Goal: Task Accomplishment & Management: Use online tool/utility

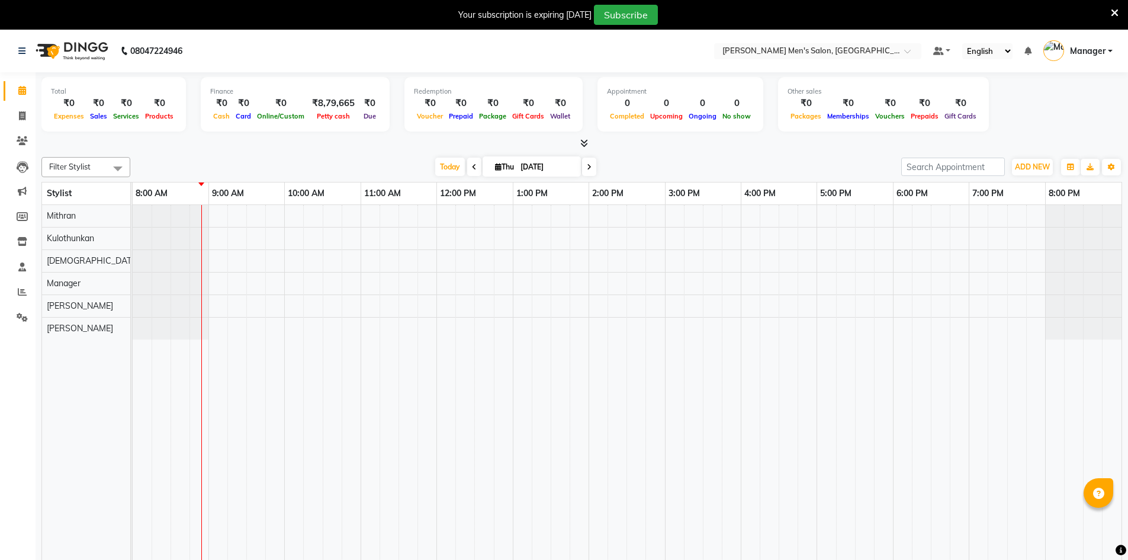
click at [26, 108] on link "Invoice" at bounding box center [18, 117] width 28 height 20
select select "6913"
select select "service"
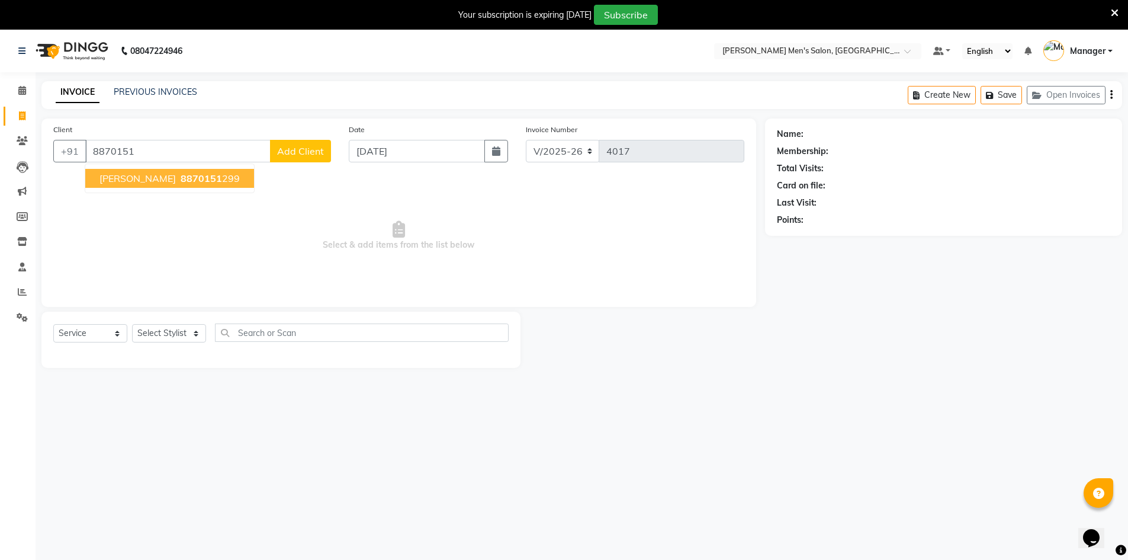
click at [179, 188] on ngb-typeahead-window "[PERSON_NAME] 8870151 299" at bounding box center [170, 178] width 170 height 30
drag, startPoint x: 179, startPoint y: 188, endPoint x: 180, endPoint y: 181, distance: 7.2
click at [179, 187] on ngb-typeahead-window "[PERSON_NAME] 8870151 299" at bounding box center [170, 178] width 170 height 30
click at [181, 176] on span "8870151" at bounding box center [201, 178] width 41 height 12
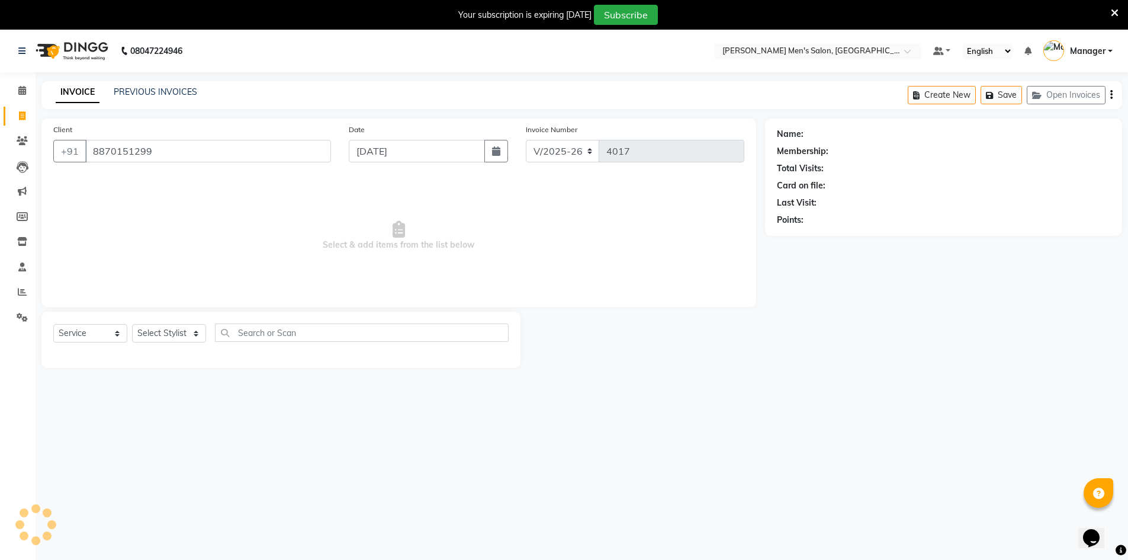
type input "8870151299"
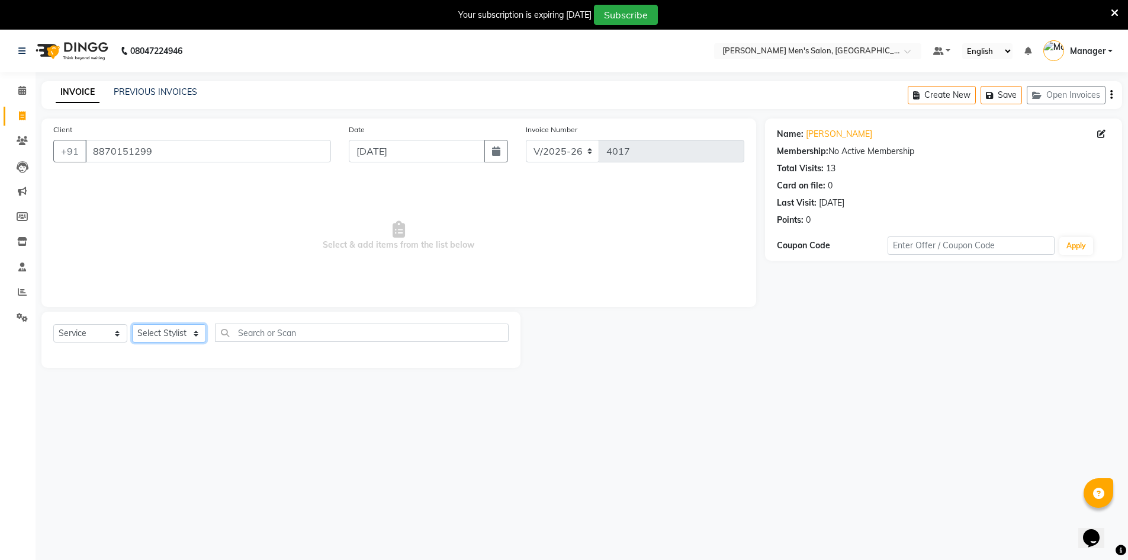
click at [175, 334] on select "Select Stylist [PERSON_NAME] Manager [PERSON_NAME] [PERSON_NAME]" at bounding box center [169, 333] width 74 height 18
select select "86101"
click at [132, 324] on select "Select Stylist [PERSON_NAME] Manager [PERSON_NAME] [PERSON_NAME]" at bounding box center [169, 333] width 74 height 18
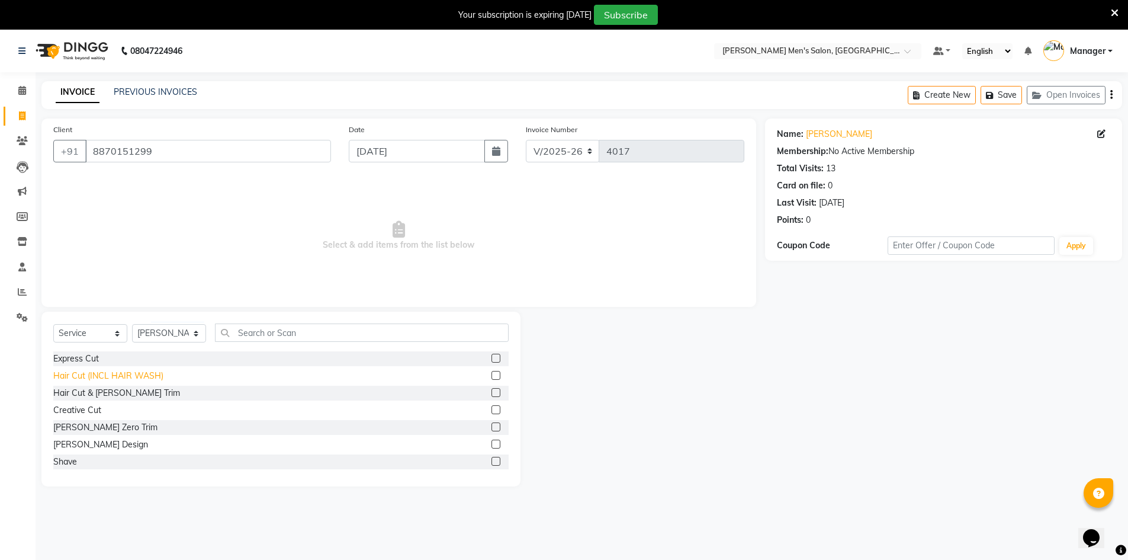
click at [108, 380] on div "Hair Cut (INCL HAIR WASH)" at bounding box center [108, 376] width 110 height 12
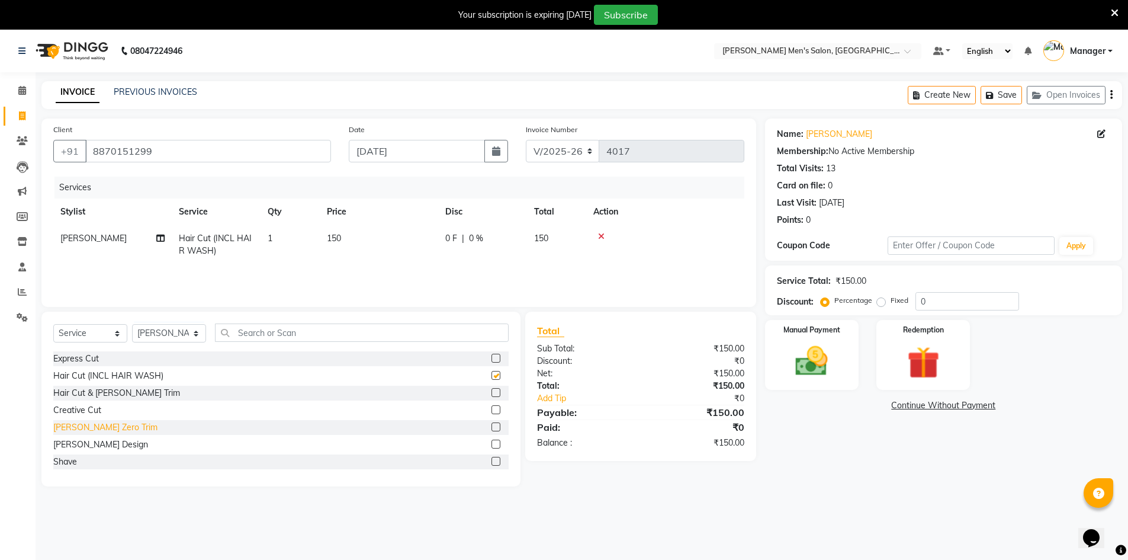
checkbox input "false"
click at [80, 445] on div "[PERSON_NAME] Design" at bounding box center [100, 444] width 95 height 12
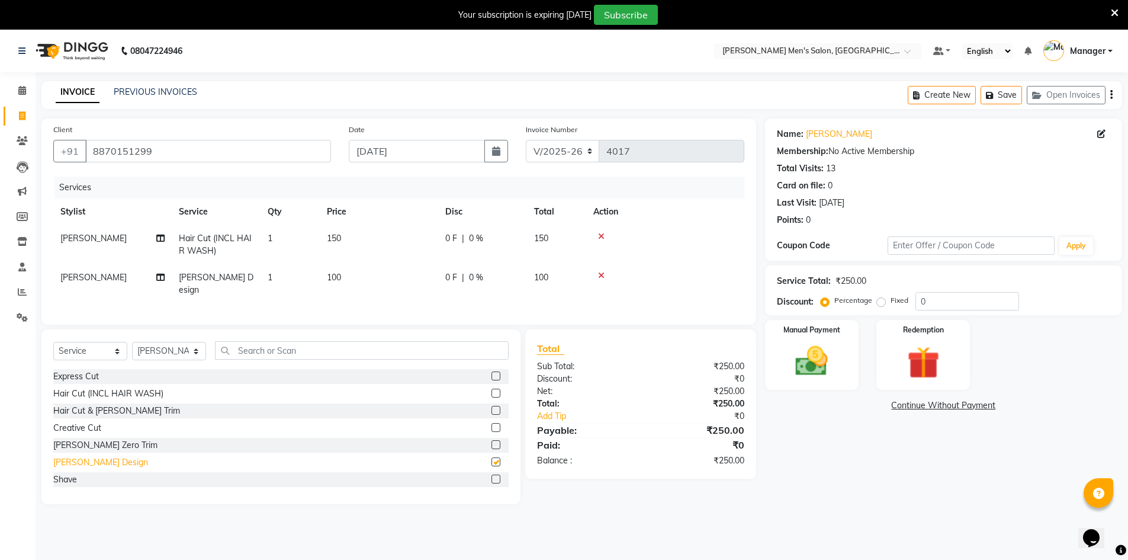
checkbox input "false"
click at [801, 351] on img at bounding box center [812, 361] width 54 height 38
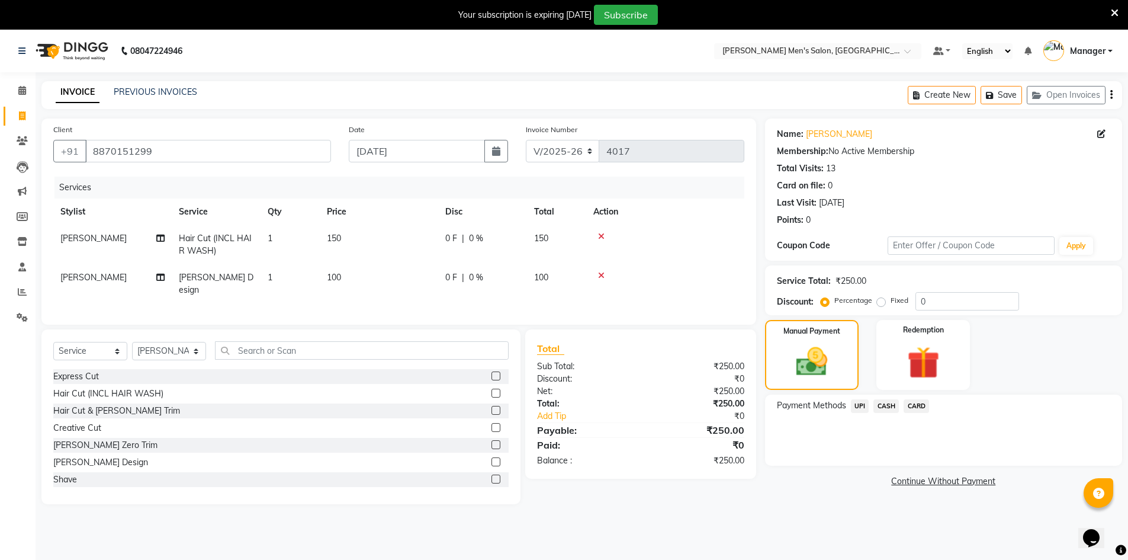
click at [860, 407] on span "UPI" at bounding box center [860, 406] width 18 height 14
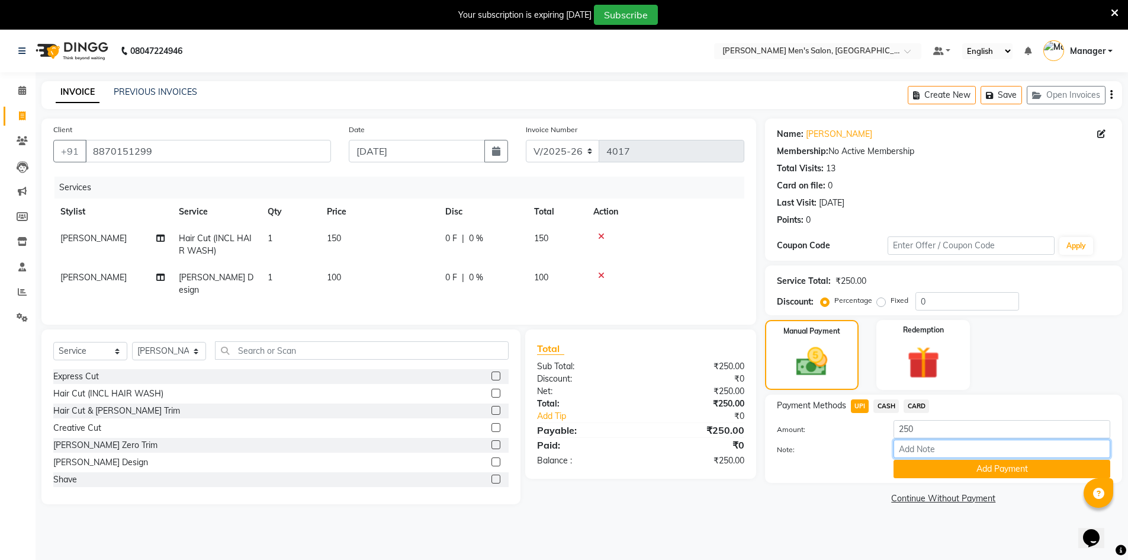
click at [905, 457] on input "Note:" at bounding box center [1002, 448] width 217 height 18
click at [906, 463] on button "Add Payment" at bounding box center [1002, 469] width 217 height 18
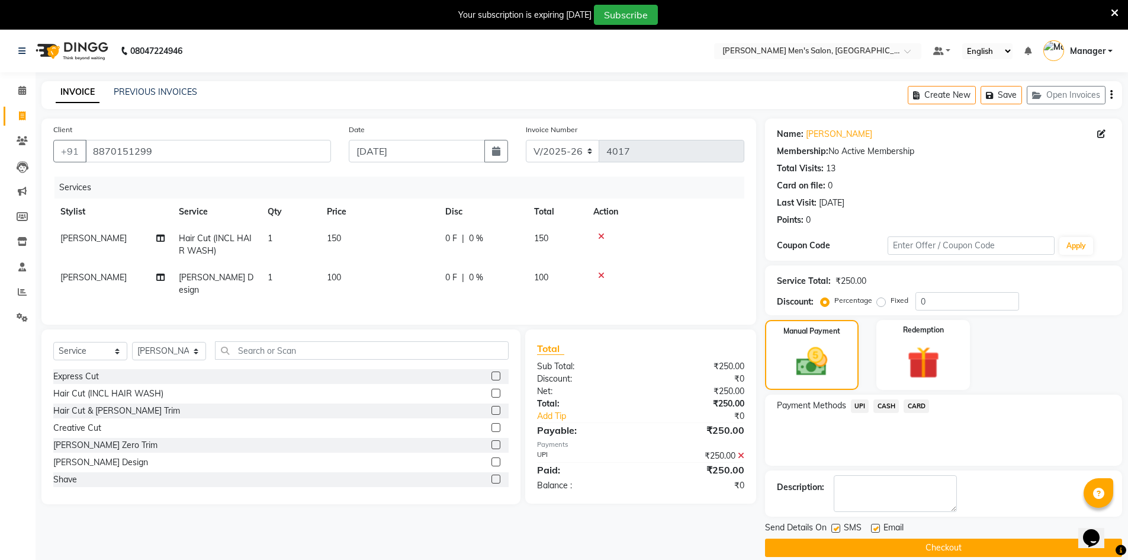
click at [919, 536] on div "Send Details On SMS Email Checkout" at bounding box center [943, 539] width 357 height 36
click at [922, 541] on button "Checkout" at bounding box center [943, 547] width 357 height 18
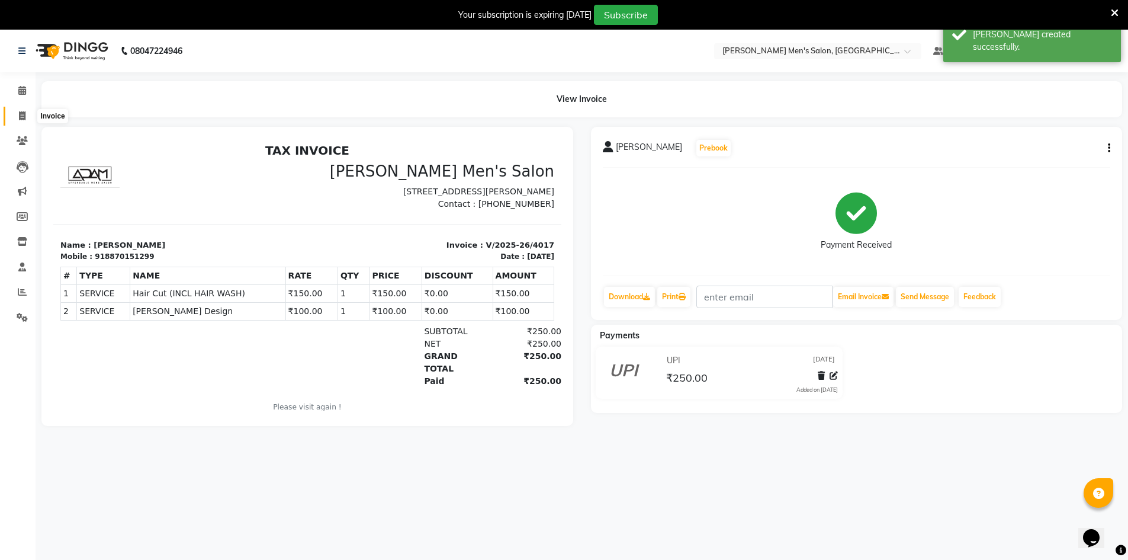
click at [30, 121] on span at bounding box center [22, 117] width 21 height 14
select select "6913"
select select "service"
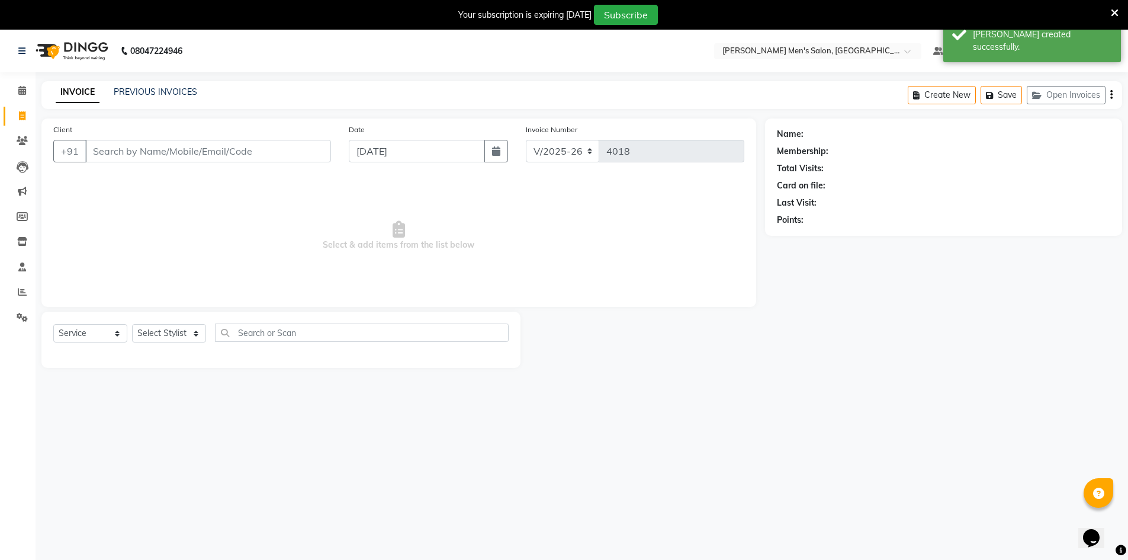
click at [145, 59] on b "08047224946" at bounding box center [156, 50] width 52 height 33
click at [155, 85] on div "INVOICE PREVIOUS INVOICES Create New Save Open Invoices" at bounding box center [581, 95] width 1081 height 28
click at [157, 87] on link "PREVIOUS INVOICES" at bounding box center [156, 91] width 84 height 11
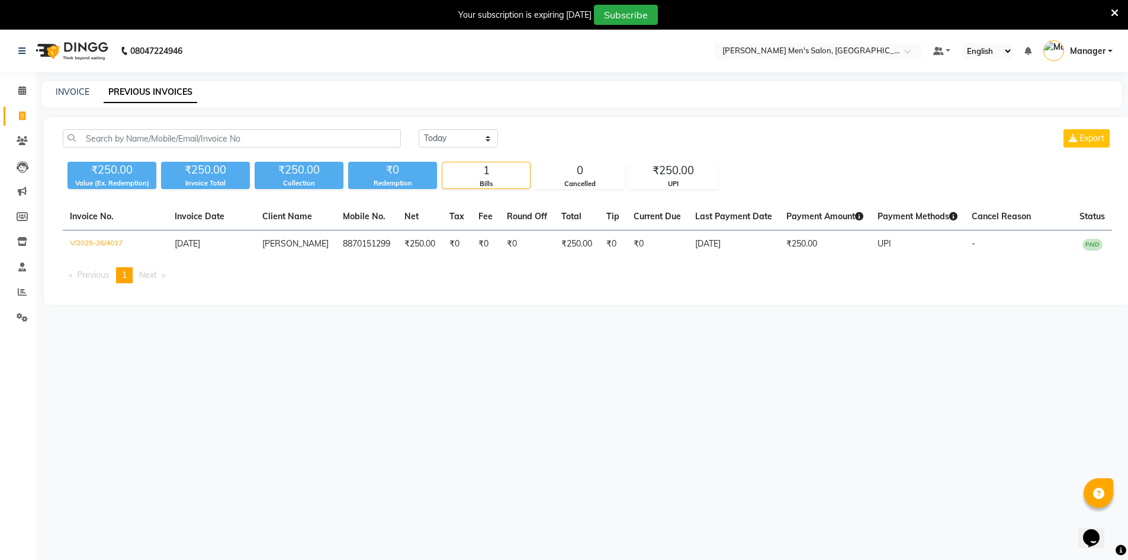
click at [62, 102] on div "INVOICE PREVIOUS INVOICES" at bounding box center [581, 94] width 1081 height 27
click at [65, 98] on div "INVOICE" at bounding box center [73, 92] width 34 height 12
click at [68, 90] on link "INVOICE" at bounding box center [73, 91] width 34 height 11
select select "service"
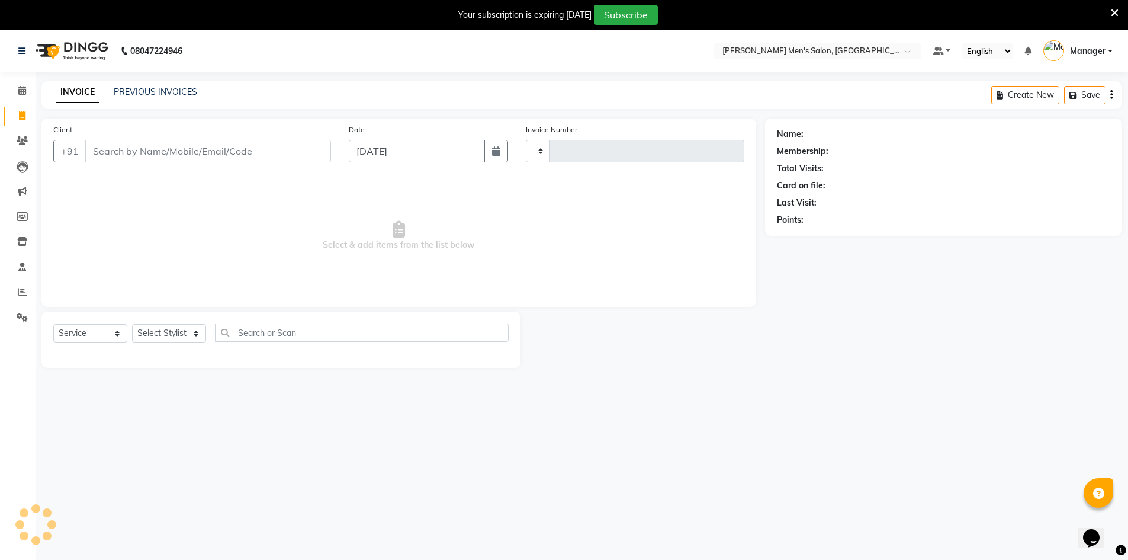
type input "4018"
select select "6913"
click at [169, 88] on link "PREVIOUS INVOICES" at bounding box center [156, 91] width 84 height 11
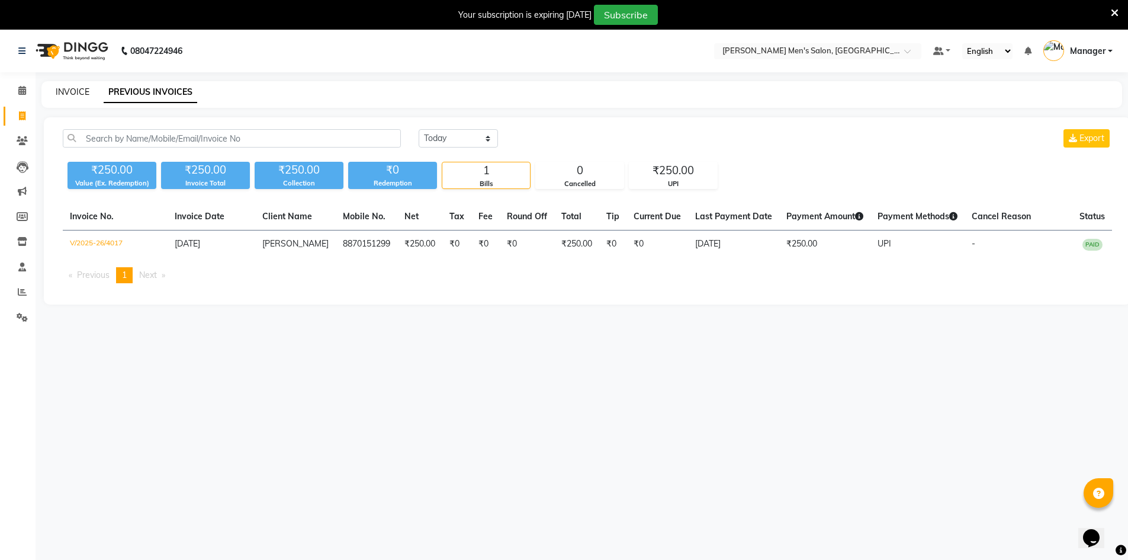
click at [70, 94] on link "INVOICE" at bounding box center [73, 91] width 34 height 11
select select "service"
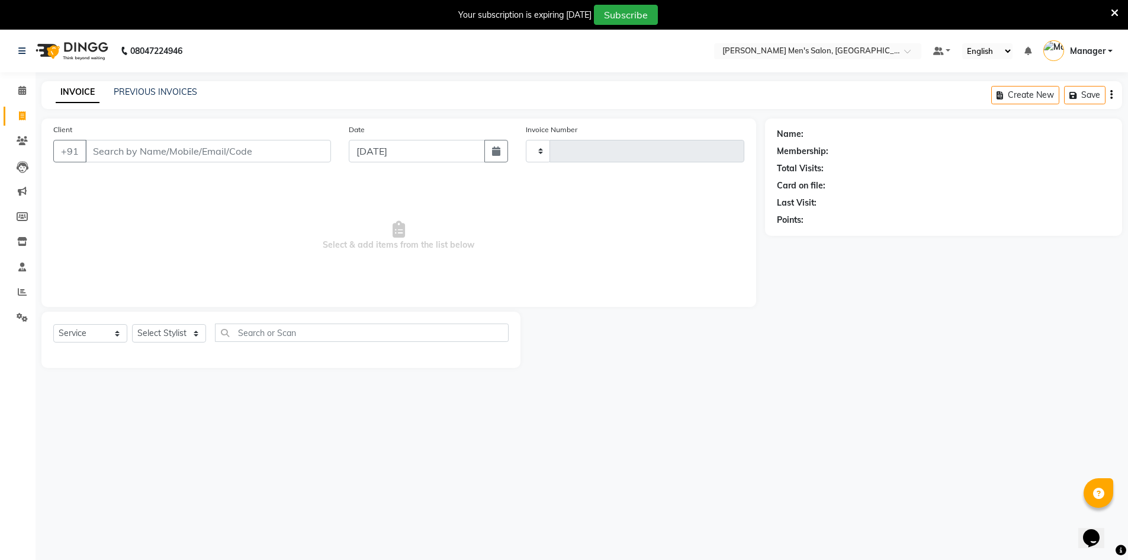
type input "4018"
select select "6913"
click at [200, 153] on input "Client" at bounding box center [208, 151] width 246 height 23
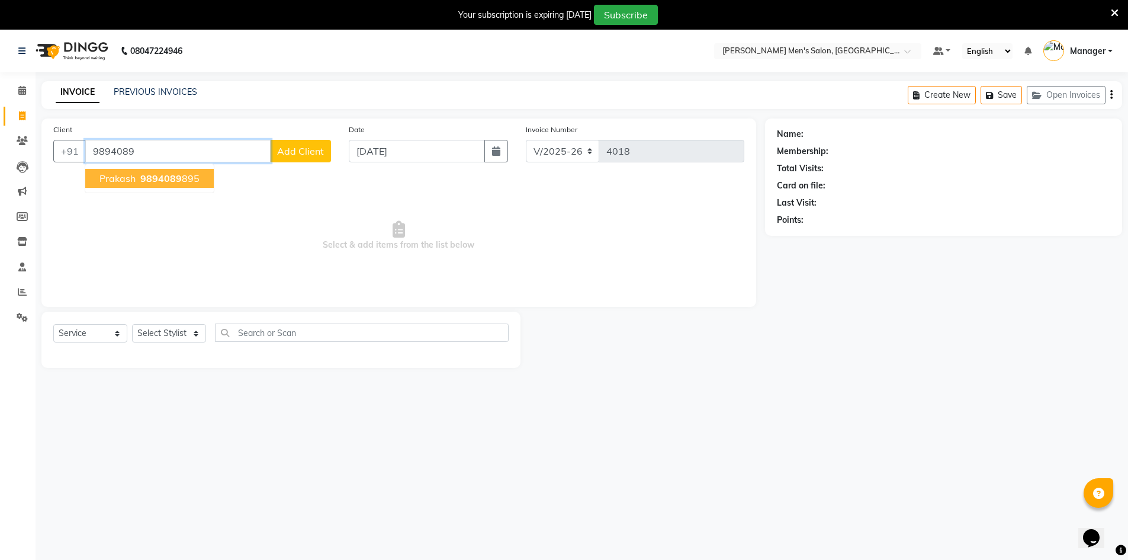
click at [182, 182] on ngb-highlight "9894089 895" at bounding box center [169, 178] width 62 height 12
type input "9894089895"
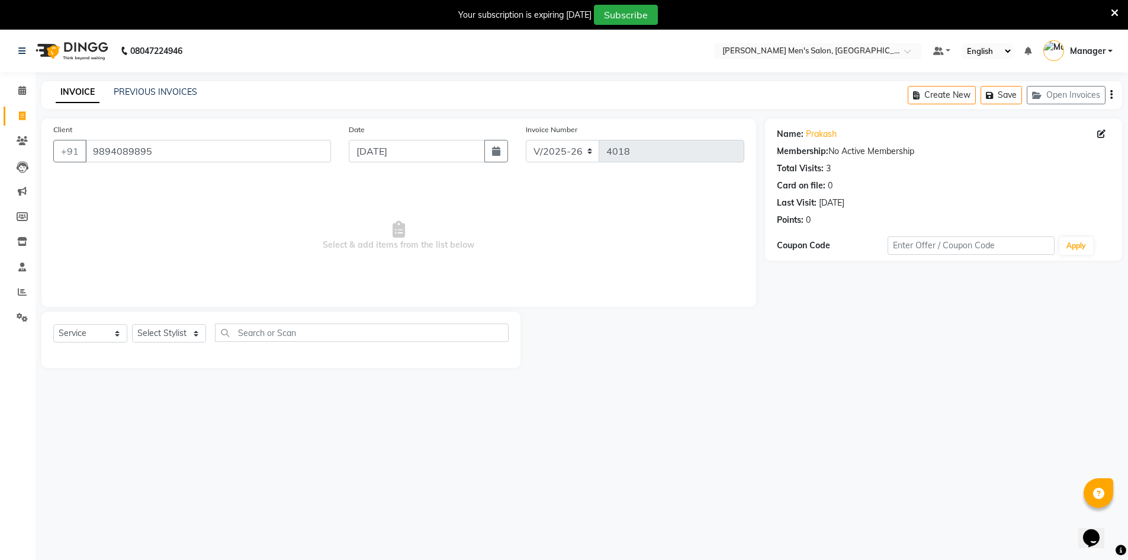
click at [168, 343] on div "Select Service Product Membership Package Voucher Prepaid Gift Card Select Styl…" at bounding box center [280, 337] width 455 height 28
click at [168, 330] on select "Select Stylist [PERSON_NAME] Manager [PERSON_NAME] [PERSON_NAME]" at bounding box center [169, 333] width 74 height 18
select select "86101"
click at [132, 324] on select "Select Stylist [PERSON_NAME] Manager [PERSON_NAME] [PERSON_NAME]" at bounding box center [169, 333] width 74 height 18
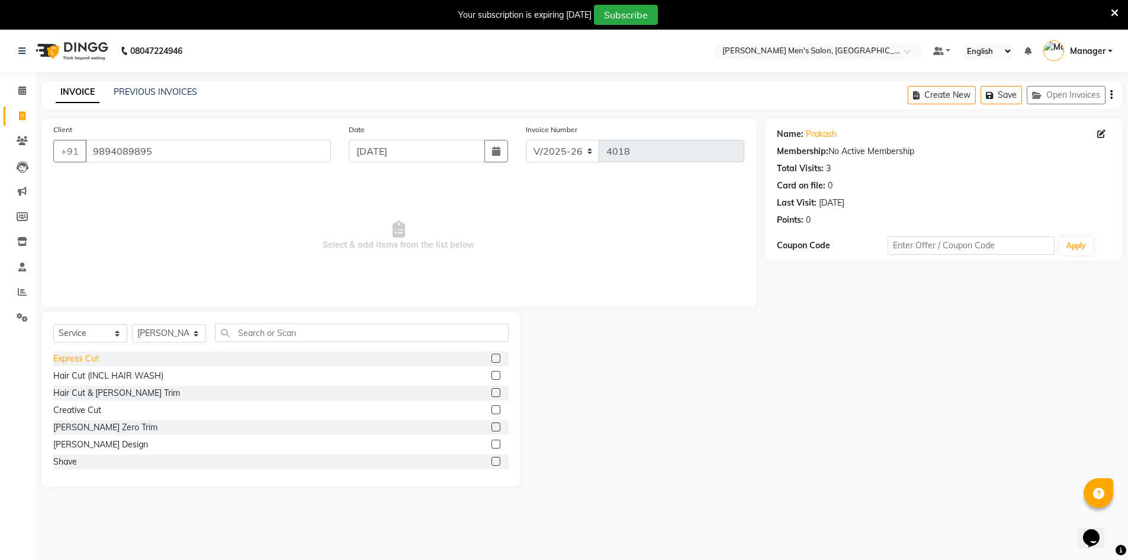
click at [84, 359] on div "Express Cut" at bounding box center [76, 358] width 46 height 12
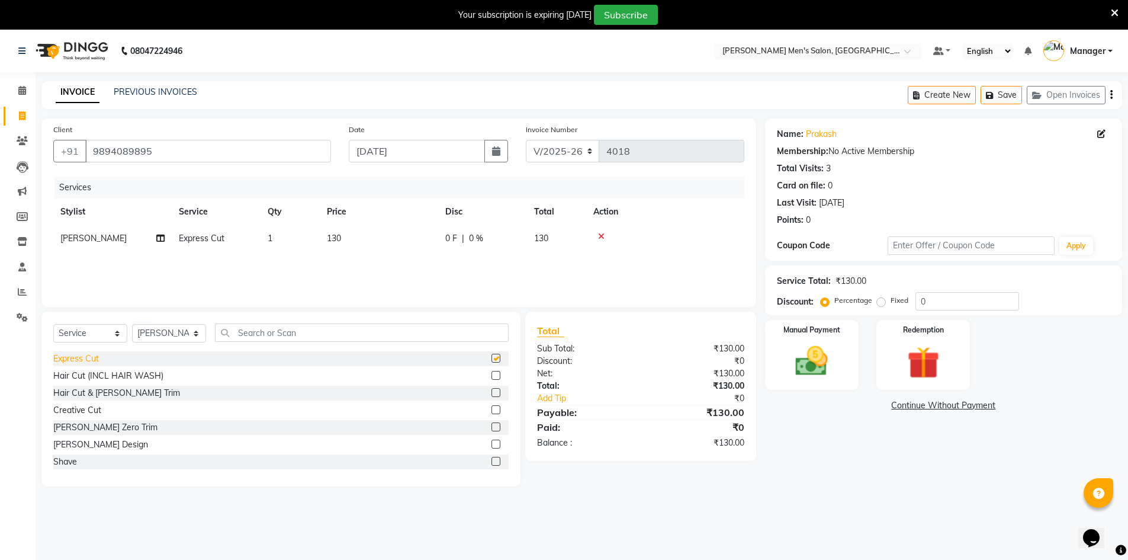
checkbox input "false"
click at [820, 367] on img at bounding box center [812, 361] width 54 height 38
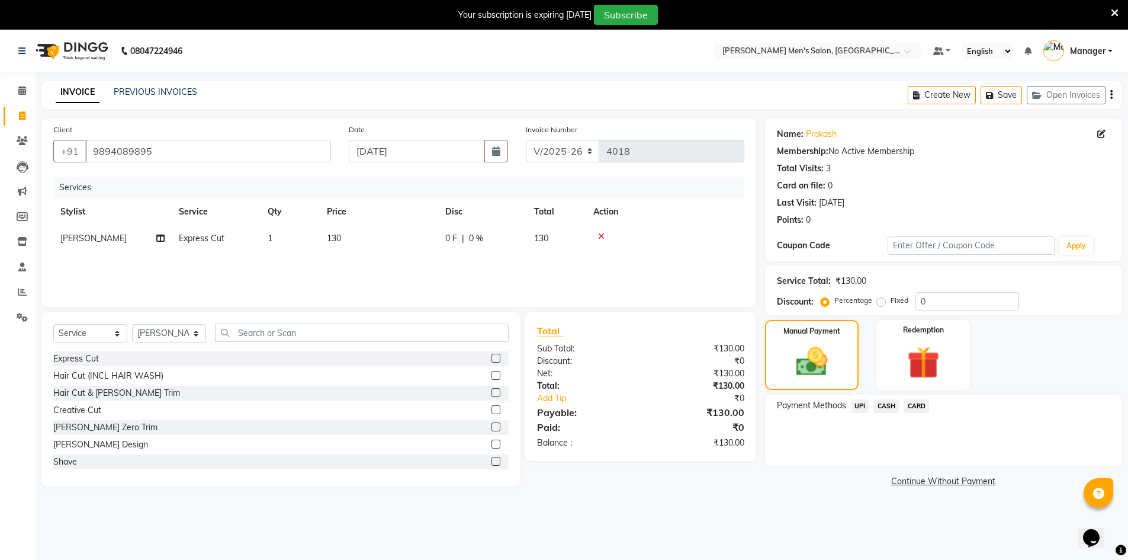
drag, startPoint x: 863, startPoint y: 409, endPoint x: 858, endPoint y: 415, distance: 7.6
click at [861, 408] on span "UPI" at bounding box center [860, 406] width 18 height 14
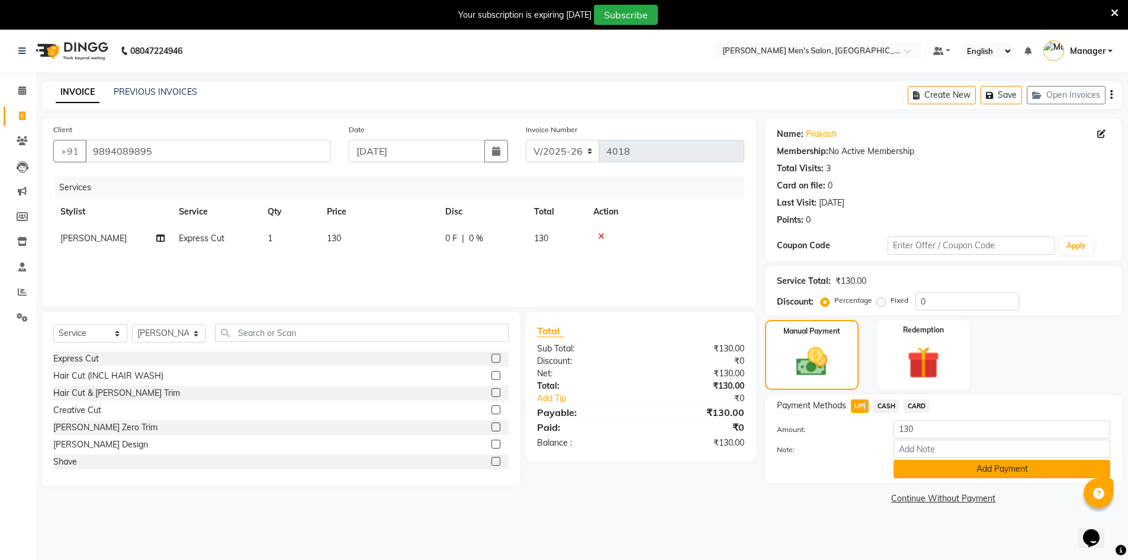
click at [913, 472] on button "Add Payment" at bounding box center [1002, 469] width 217 height 18
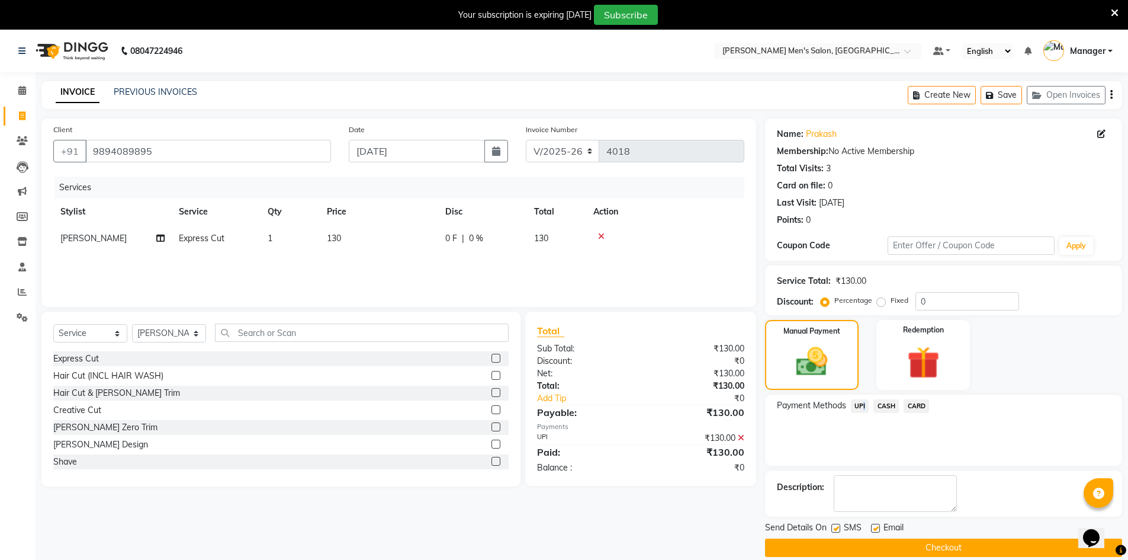
click at [925, 551] on button "Checkout" at bounding box center [943, 547] width 357 height 18
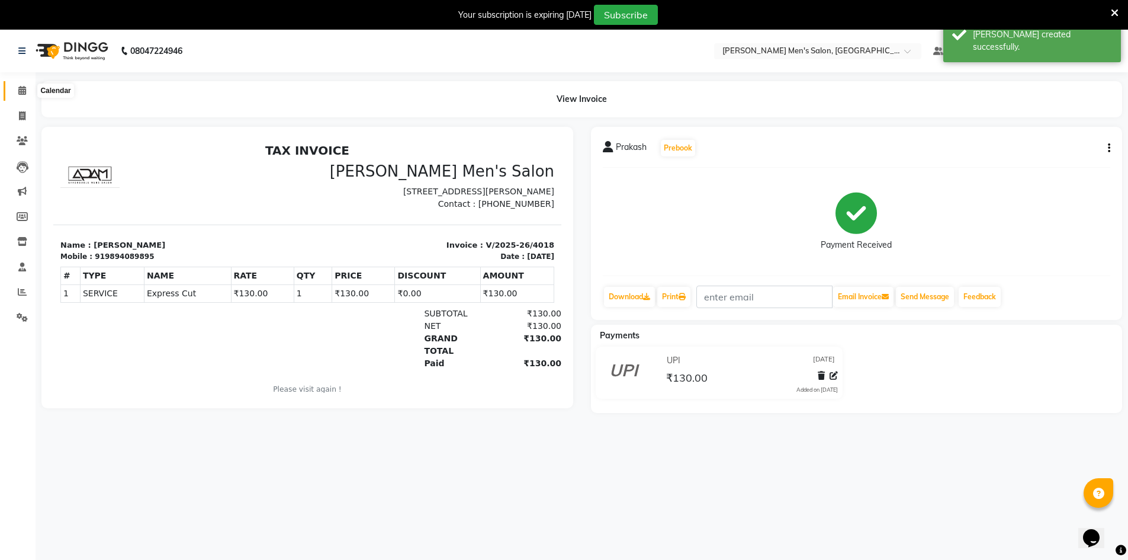
click at [17, 95] on span at bounding box center [22, 91] width 21 height 14
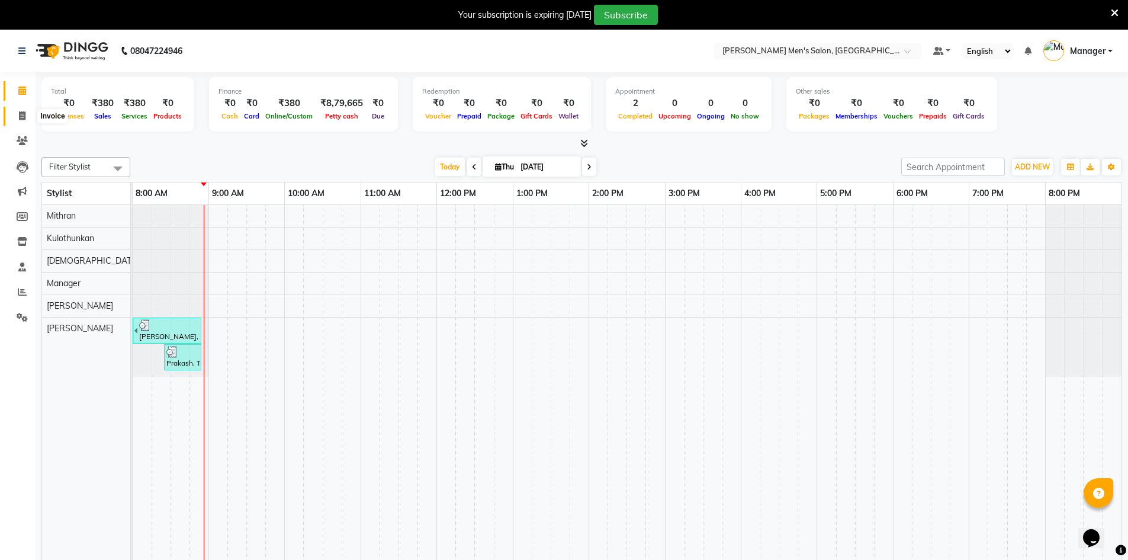
click at [20, 108] on link "Invoice" at bounding box center [18, 117] width 28 height 20
select select "6913"
select select "service"
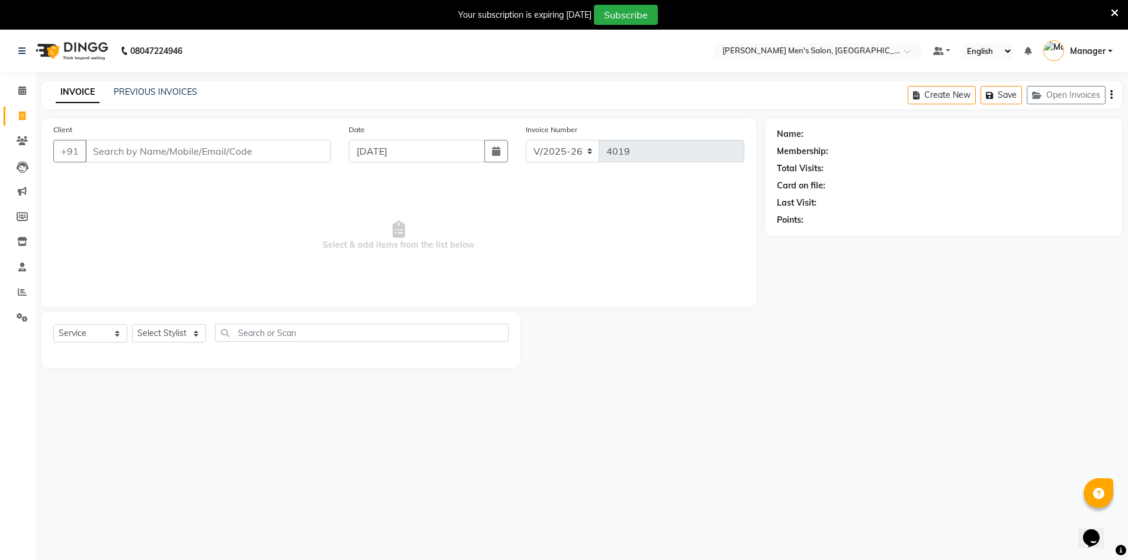
click at [190, 159] on input "Client" at bounding box center [208, 151] width 246 height 23
type input "9448380289"
click at [311, 155] on span "Add Client" at bounding box center [300, 151] width 47 height 12
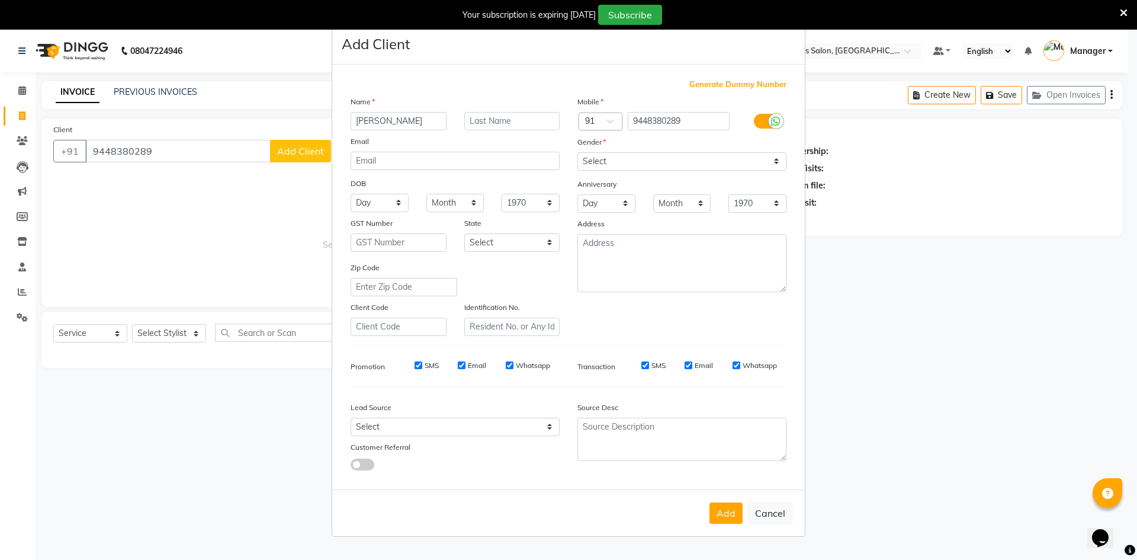
type input "[PERSON_NAME]"
click at [680, 166] on select "Select [DEMOGRAPHIC_DATA] [DEMOGRAPHIC_DATA] Other Prefer Not To Say" at bounding box center [681, 161] width 209 height 18
select select "[DEMOGRAPHIC_DATA]"
click at [577, 152] on select "Select [DEMOGRAPHIC_DATA] [DEMOGRAPHIC_DATA] Other Prefer Not To Say" at bounding box center [681, 161] width 209 height 18
click at [390, 429] on select "Select Walk-in Referral Internet Friend Word of Mouth Advertisement Facebook Ju…" at bounding box center [455, 427] width 209 height 18
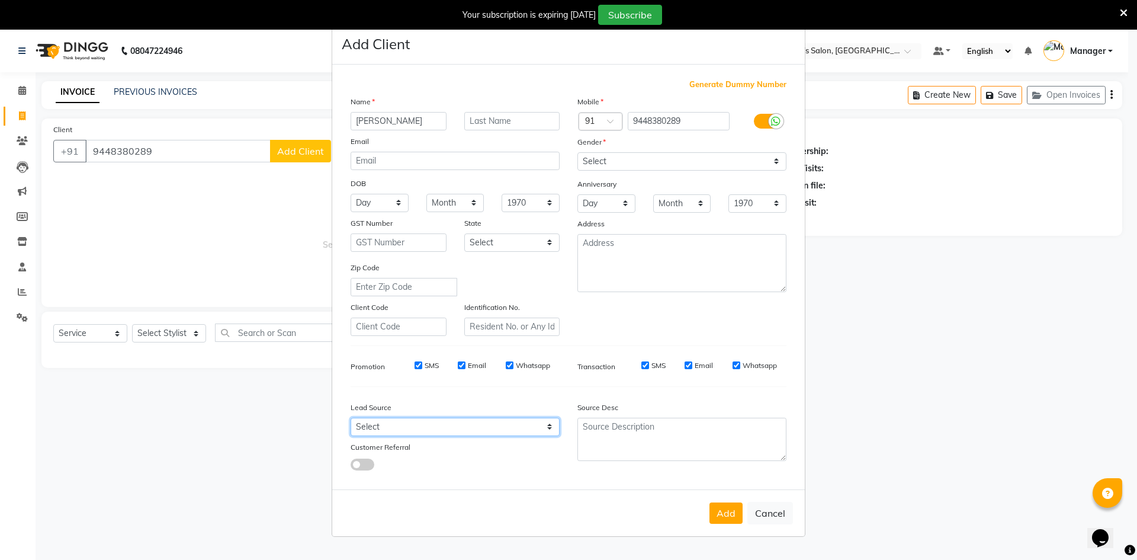
select select "48262"
click at [351, 418] on select "Select Walk-in Referral Internet Friend Word of Mouth Advertisement Facebook Ju…" at bounding box center [455, 427] width 209 height 18
click at [726, 514] on button "Add" at bounding box center [725, 512] width 33 height 21
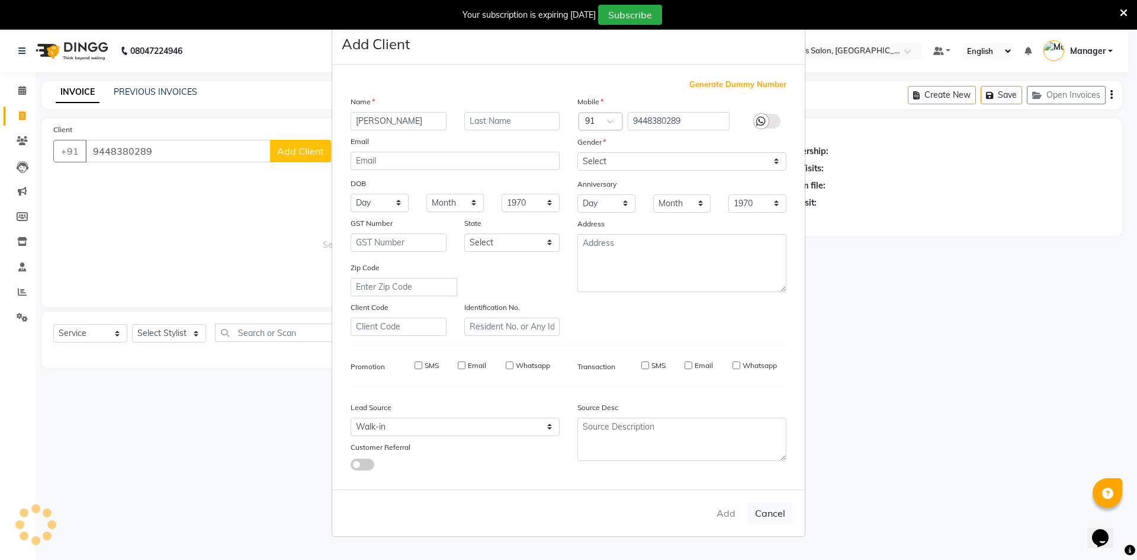
select select
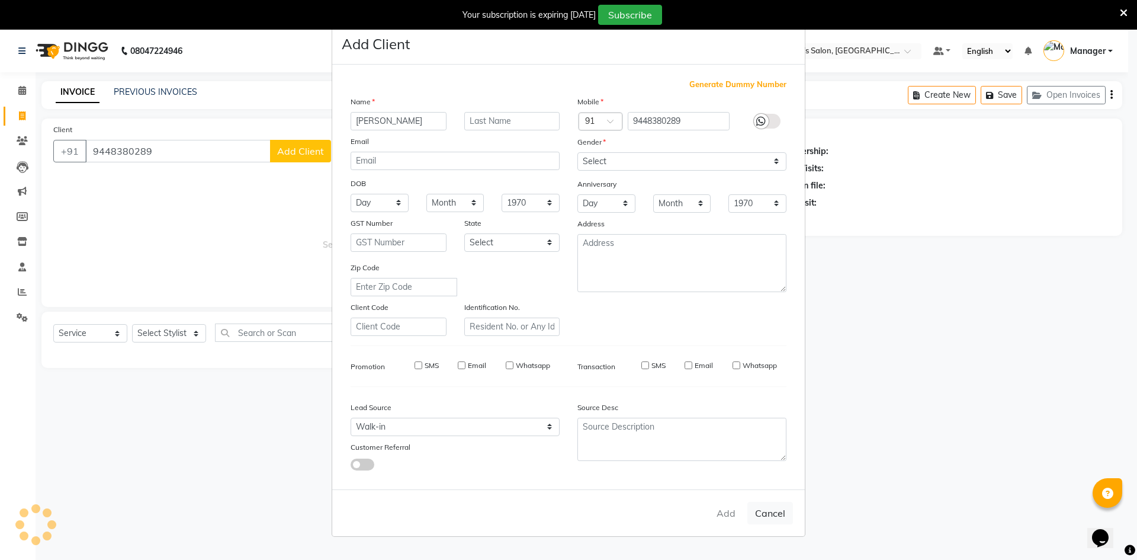
select select
checkbox input "false"
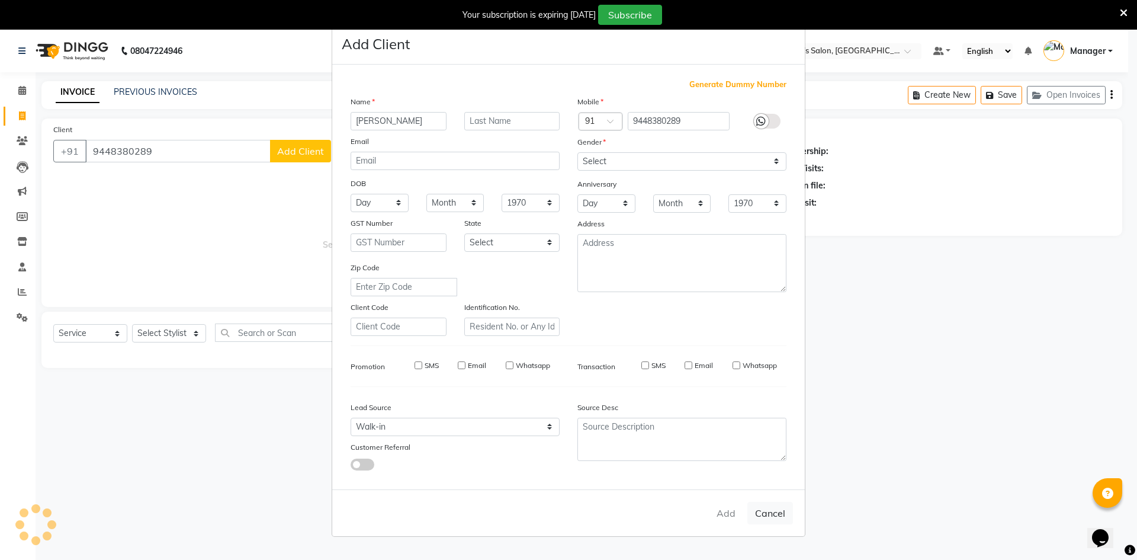
checkbox input "false"
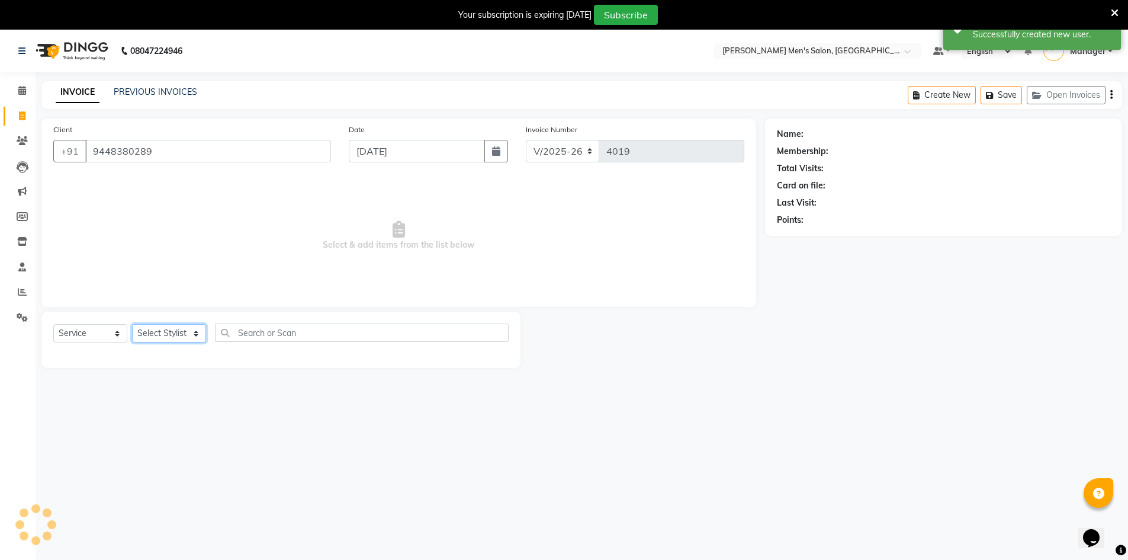
click at [184, 329] on select "Select Stylist [PERSON_NAME] Manager [PERSON_NAME] [PERSON_NAME]" at bounding box center [169, 333] width 74 height 18
select select "86101"
click at [132, 324] on select "Select Stylist [PERSON_NAME] Manager [PERSON_NAME] [PERSON_NAME]" at bounding box center [169, 333] width 74 height 18
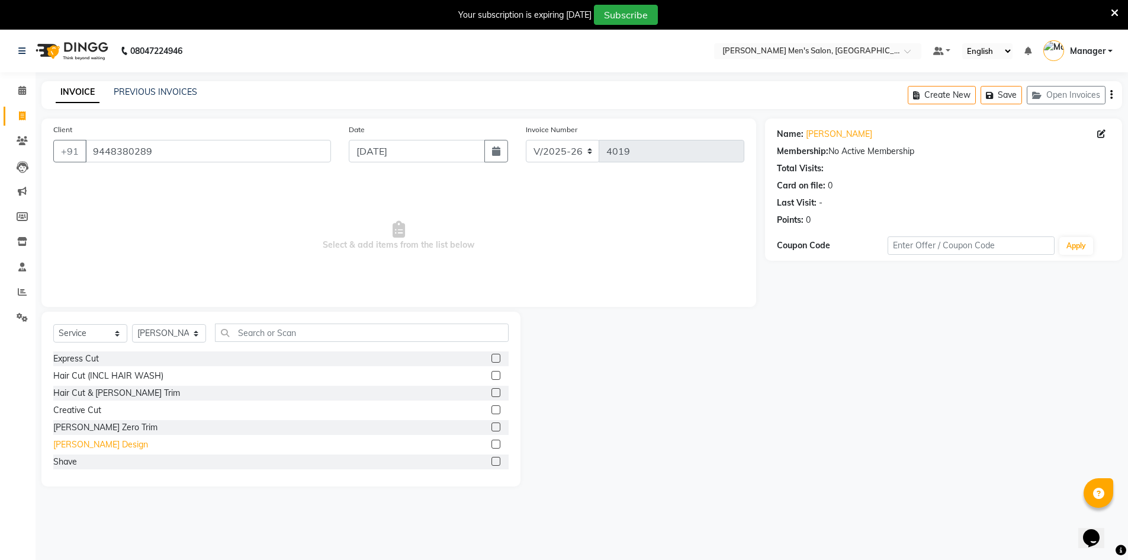
click at [90, 447] on div "[PERSON_NAME] Design" at bounding box center [100, 444] width 95 height 12
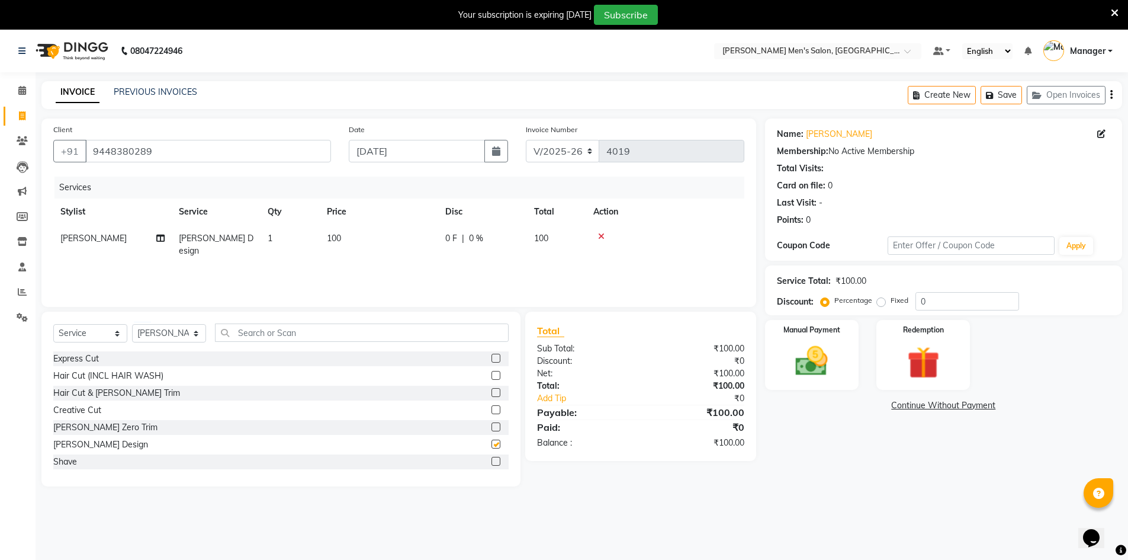
checkbox input "false"
click at [834, 357] on img at bounding box center [812, 361] width 54 height 38
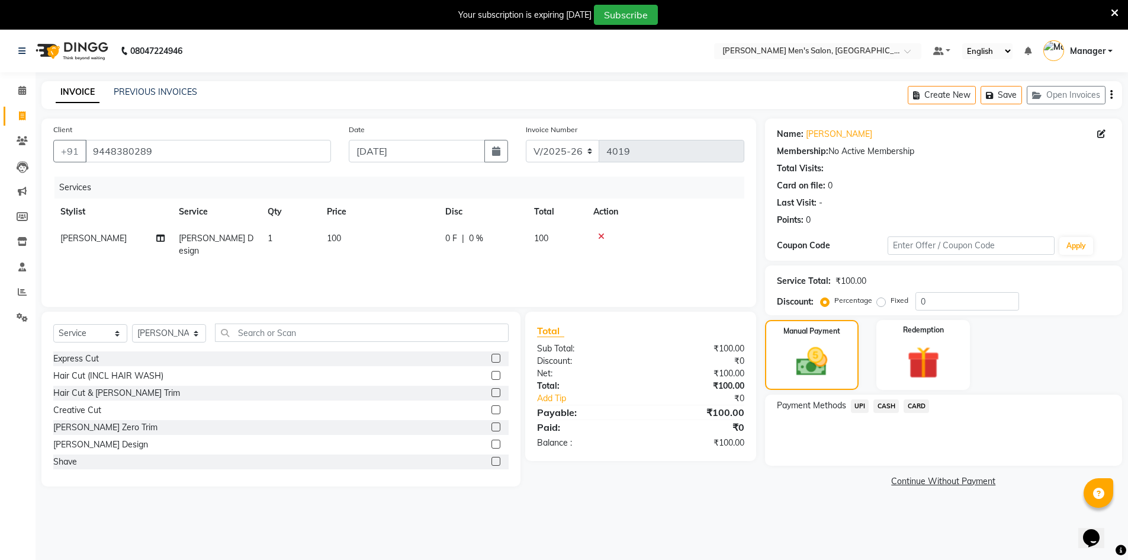
click at [883, 406] on span "CASH" at bounding box center [886, 406] width 25 height 14
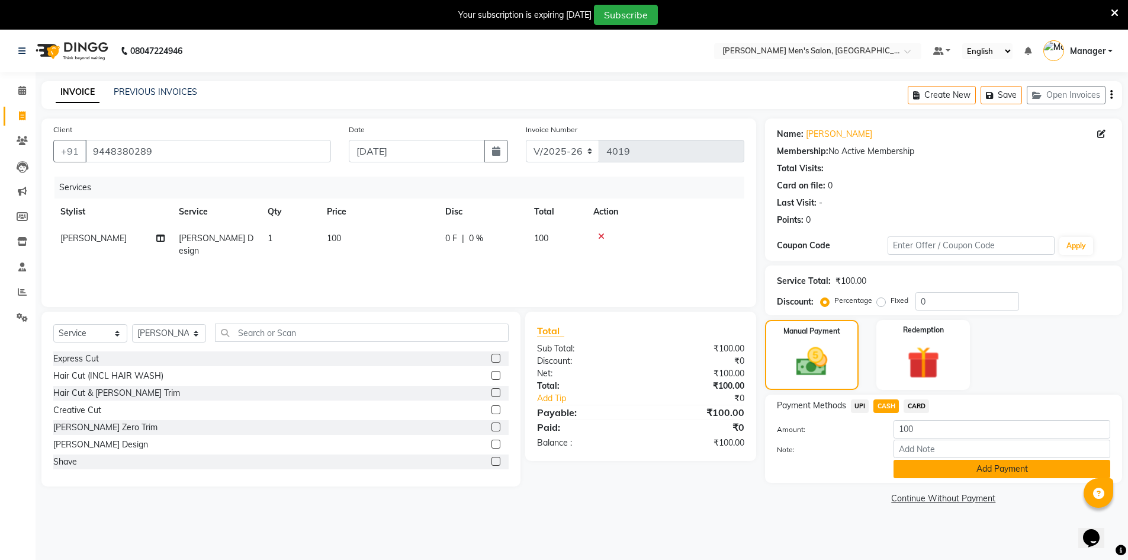
click at [938, 476] on button "Add Payment" at bounding box center [1002, 469] width 217 height 18
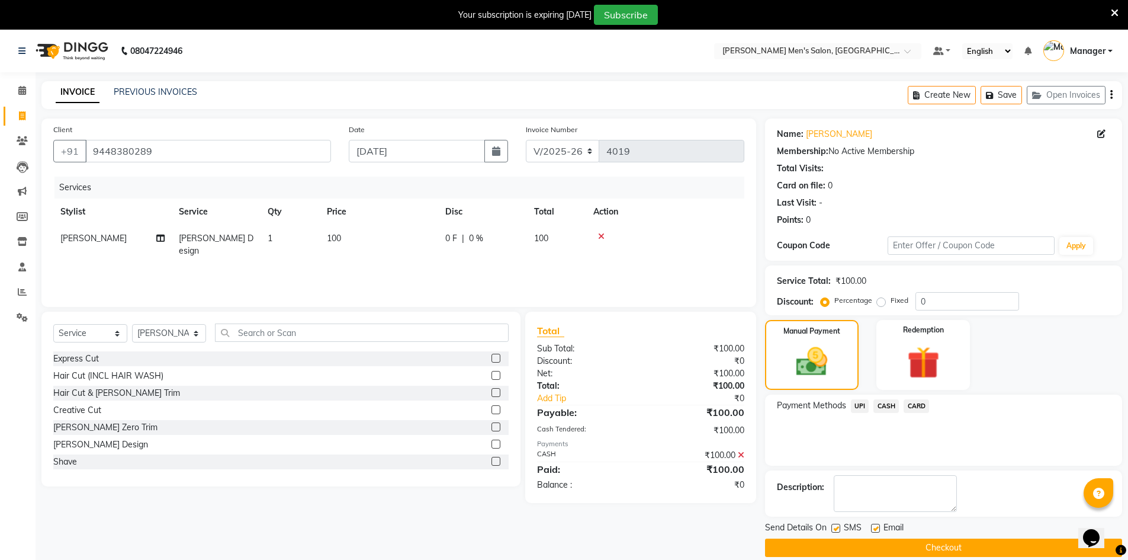
click at [945, 551] on button "Checkout" at bounding box center [943, 547] width 357 height 18
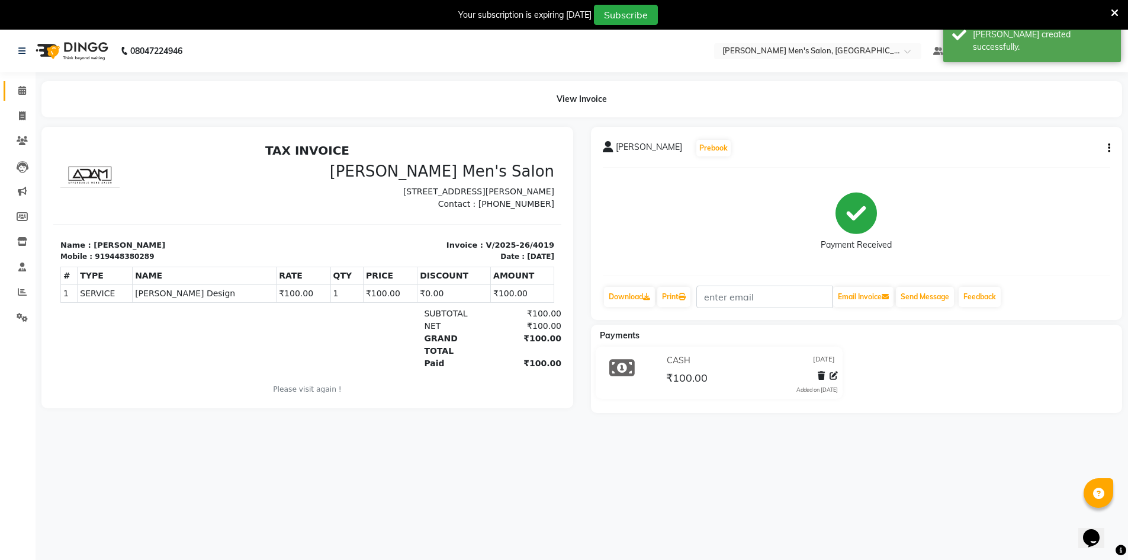
click at [25, 79] on li "Calendar" at bounding box center [18, 90] width 36 height 25
click at [23, 84] on span at bounding box center [22, 91] width 21 height 14
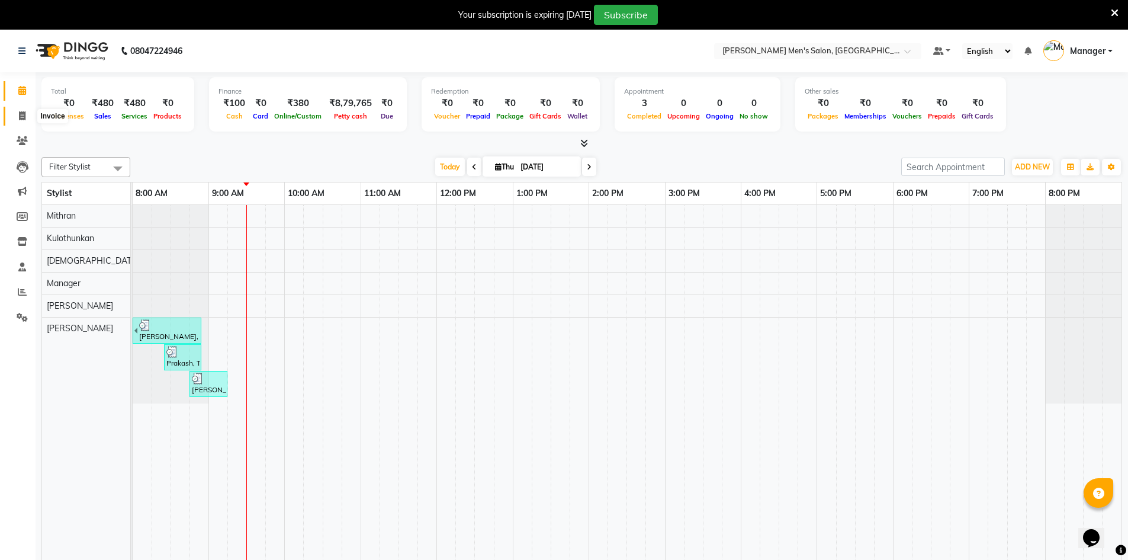
click at [20, 111] on icon at bounding box center [22, 115] width 7 height 9
select select "6913"
select select "service"
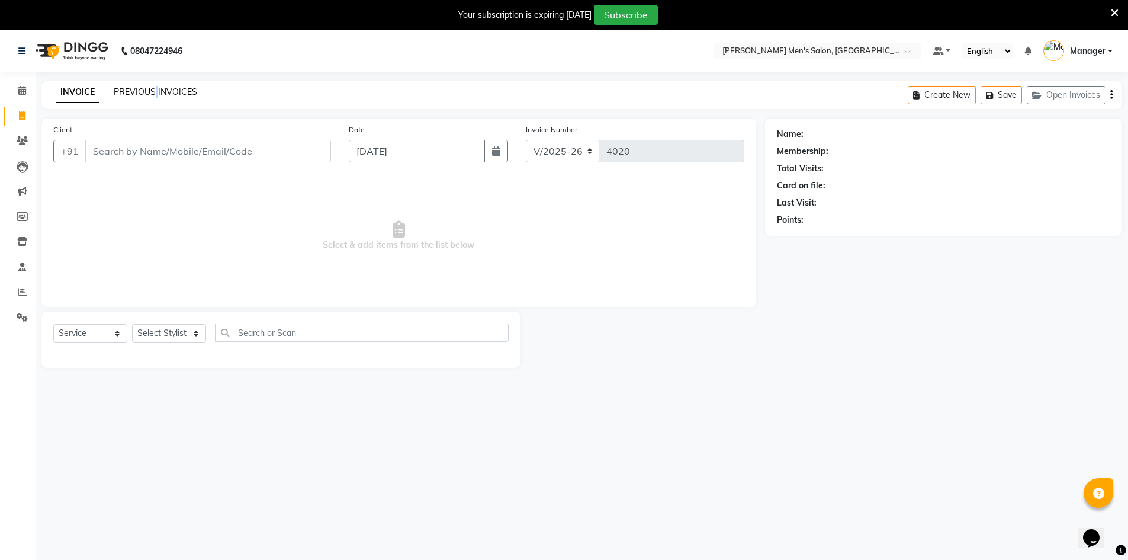
drag, startPoint x: 157, startPoint y: 99, endPoint x: 153, endPoint y: 94, distance: 6.4
click at [155, 97] on div "INVOICE PREVIOUS INVOICES Create New Save Open Invoices" at bounding box center [581, 95] width 1081 height 28
click at [153, 94] on link "PREVIOUS INVOICES" at bounding box center [156, 91] width 84 height 11
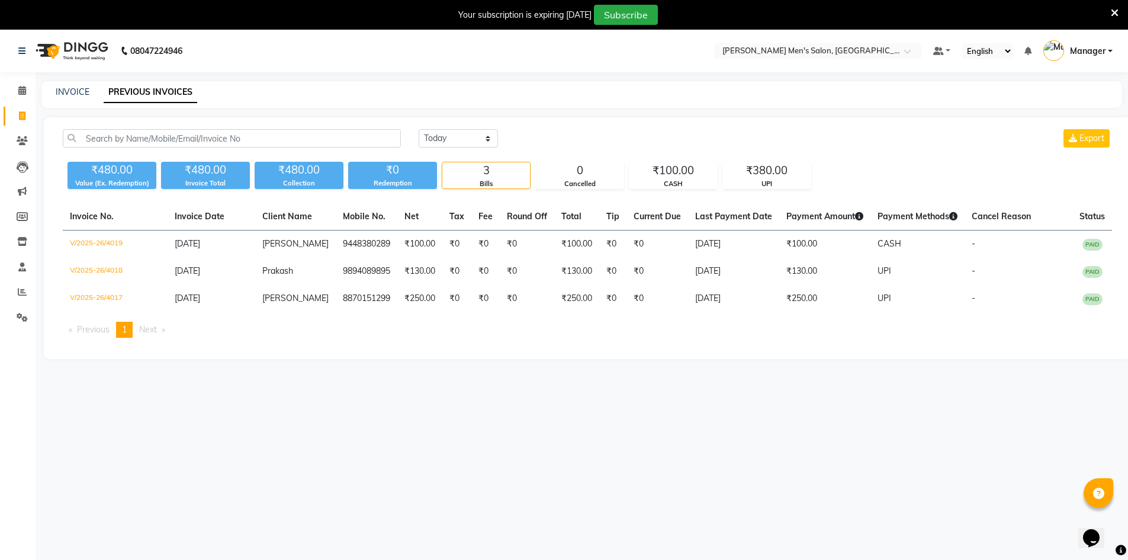
click at [64, 84] on div "INVOICE PREVIOUS INVOICES" at bounding box center [581, 94] width 1081 height 27
click at [66, 85] on div "INVOICE PREVIOUS INVOICES" at bounding box center [581, 94] width 1081 height 27
click at [70, 88] on link "INVOICE" at bounding box center [73, 91] width 34 height 11
select select "service"
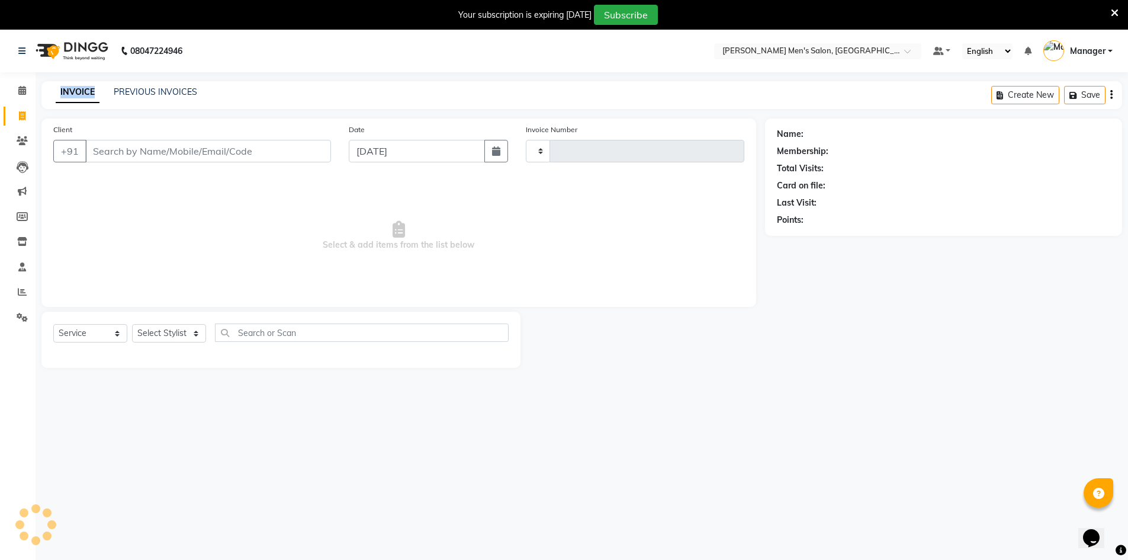
type input "4020"
click at [70, 88] on link "INVOICE" at bounding box center [78, 92] width 44 height 21
select select "6913"
click at [69, 88] on link "INVOICE" at bounding box center [78, 92] width 44 height 21
click at [146, 153] on input "Client" at bounding box center [208, 151] width 246 height 23
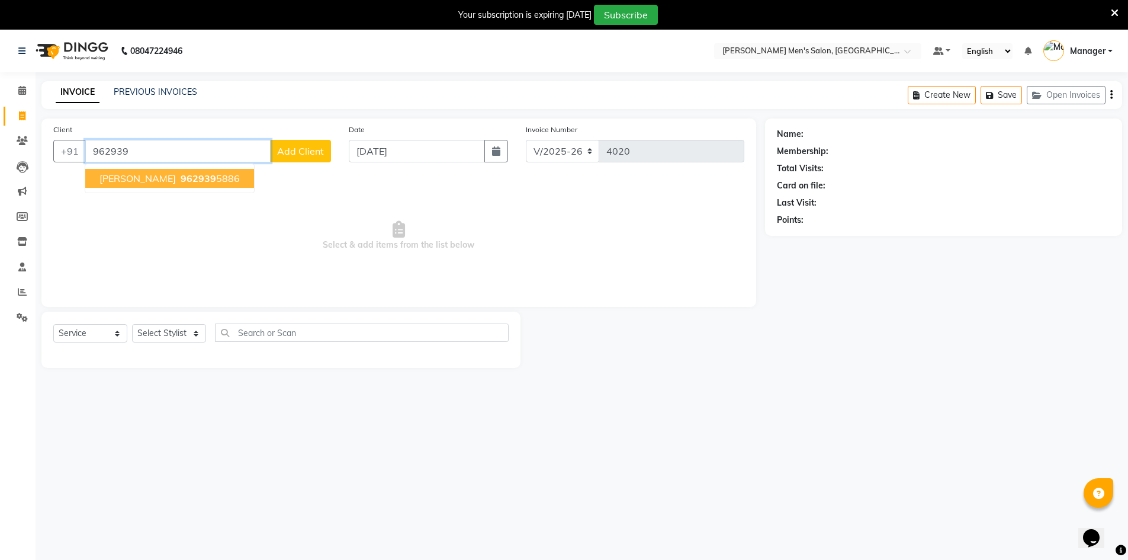
click at [131, 179] on button "[PERSON_NAME] 962939 5886" at bounding box center [169, 178] width 169 height 19
type input "9629395886"
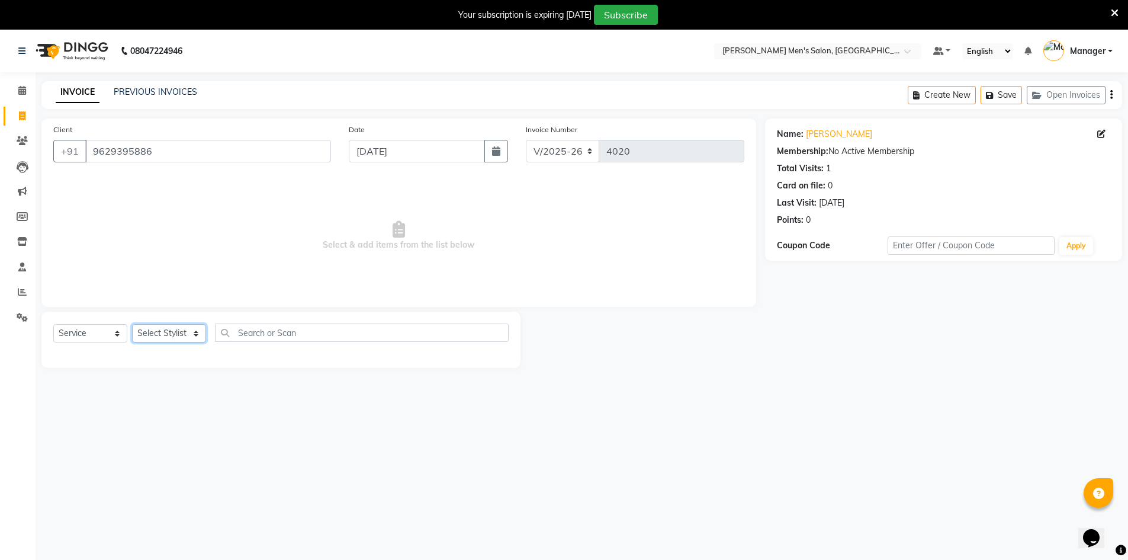
click at [159, 333] on select "Select Stylist [PERSON_NAME] Manager [PERSON_NAME] [PERSON_NAME]" at bounding box center [169, 333] width 74 height 18
select select "86101"
click at [132, 324] on select "Select Stylist [PERSON_NAME] Manager [PERSON_NAME] [PERSON_NAME]" at bounding box center [169, 333] width 74 height 18
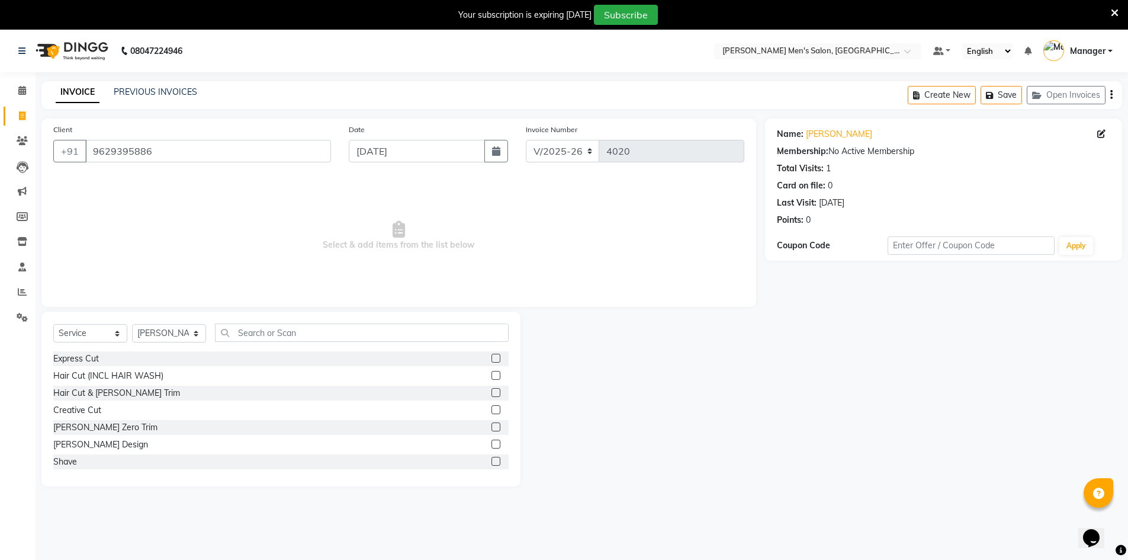
click at [67, 454] on div "Express Cut Hair Cut (INCL HAIR WASH) Hair Cut & [PERSON_NAME] Trim Creative Cu…" at bounding box center [280, 410] width 455 height 118
click at [68, 454] on div "Shave" at bounding box center [280, 461] width 455 height 15
click at [63, 465] on div "Shave" at bounding box center [65, 461] width 24 height 12
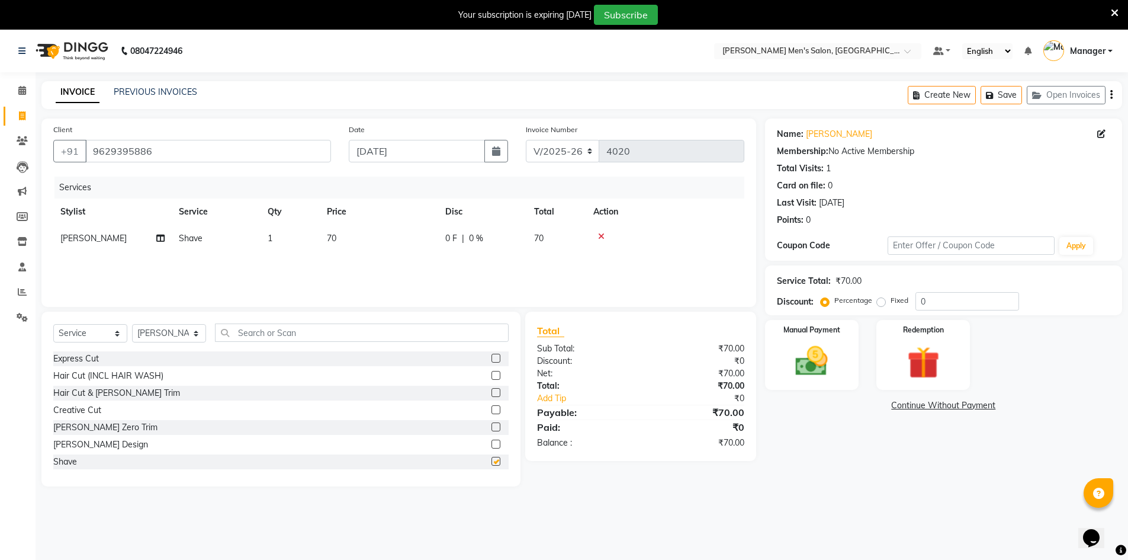
checkbox input "false"
click at [797, 361] on img at bounding box center [812, 361] width 54 height 38
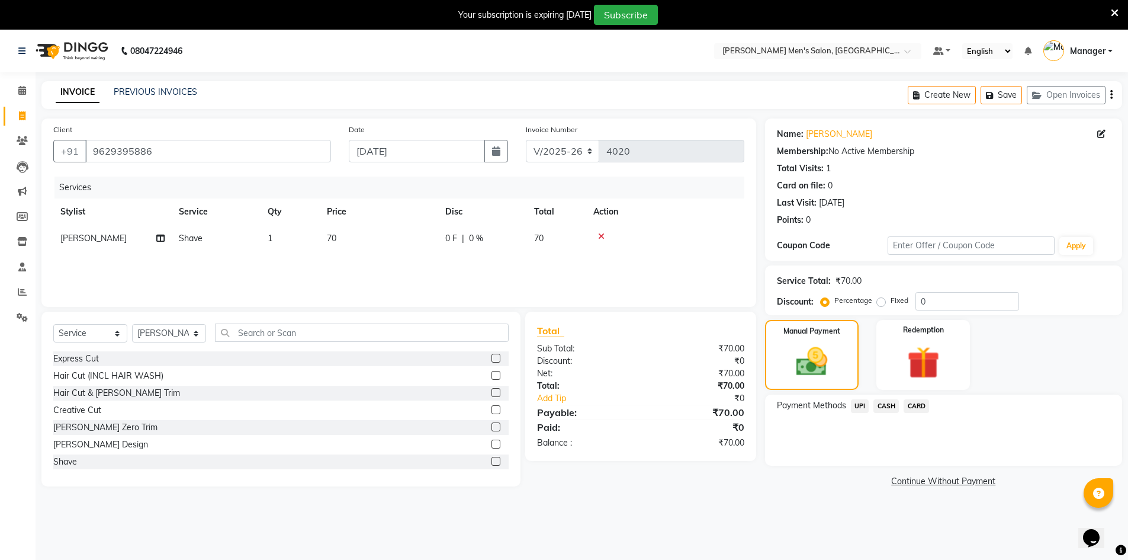
click at [882, 400] on span "CASH" at bounding box center [886, 406] width 25 height 14
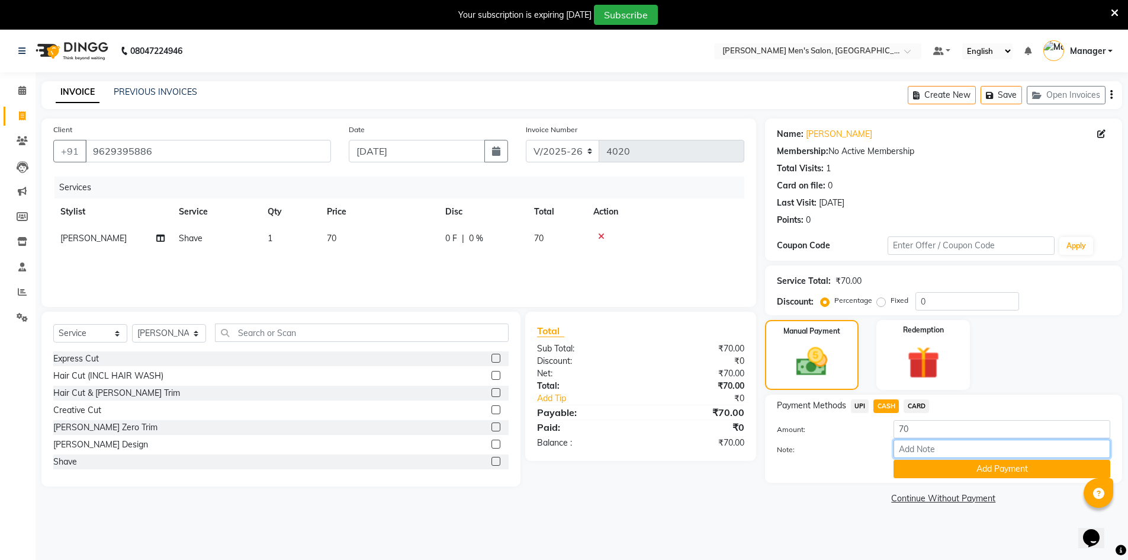
click at [913, 454] on input "Note:" at bounding box center [1002, 448] width 217 height 18
click at [915, 464] on button "Add Payment" at bounding box center [1002, 469] width 217 height 18
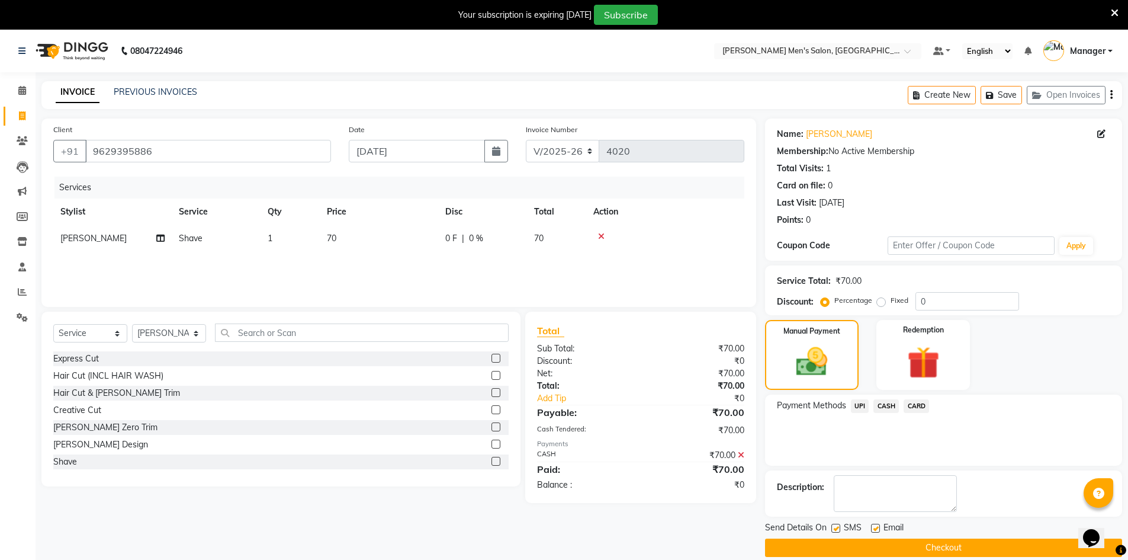
click at [906, 552] on button "Checkout" at bounding box center [943, 547] width 357 height 18
